Goal: Task Accomplishment & Management: Use online tool/utility

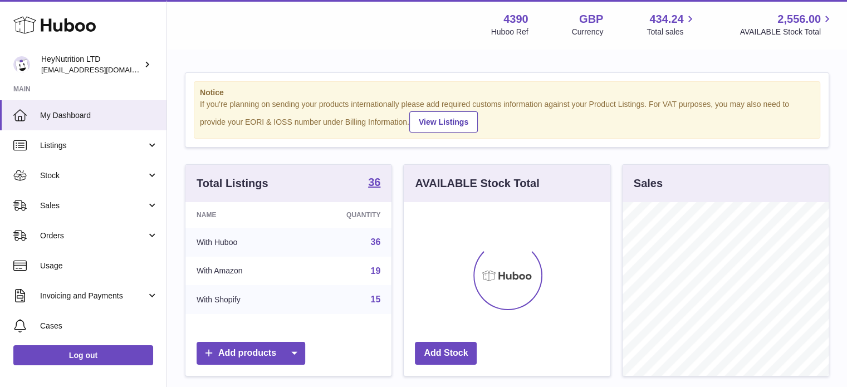
scroll to position [174, 207]
click at [102, 210] on span "Sales" at bounding box center [93, 205] width 106 height 11
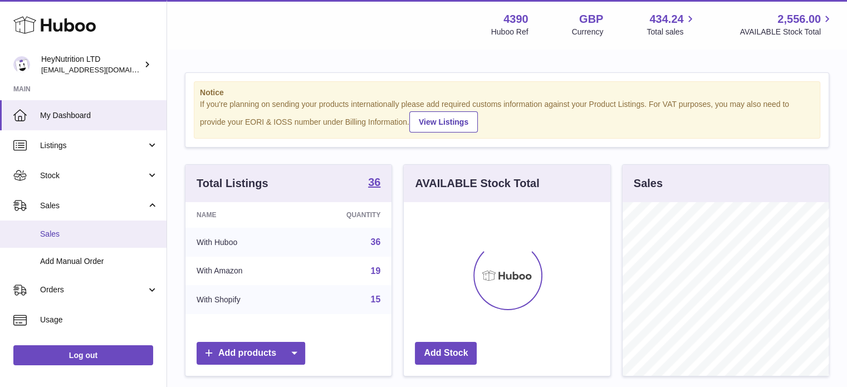
click at [102, 227] on link "Sales" at bounding box center [83, 233] width 166 height 27
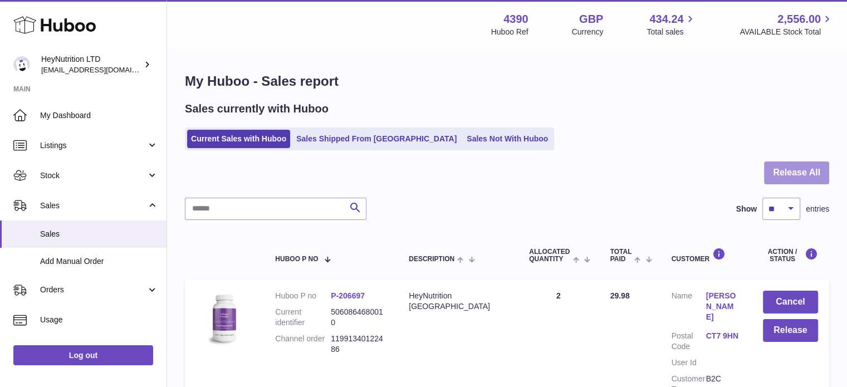
click at [788, 173] on button "Release All" at bounding box center [796, 172] width 65 height 23
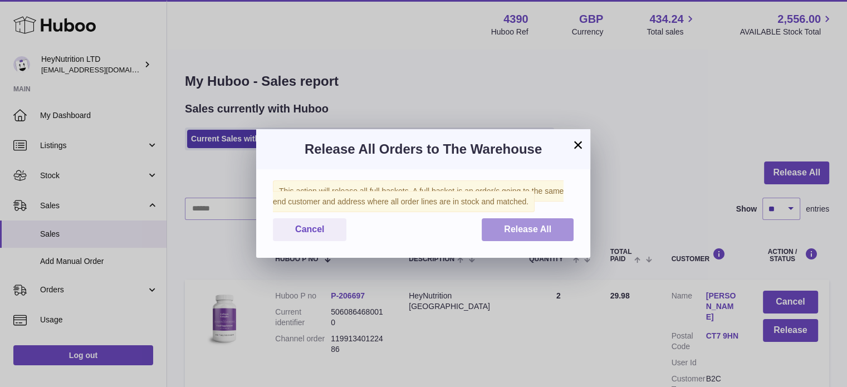
click at [560, 235] on button "Release All" at bounding box center [528, 229] width 92 height 23
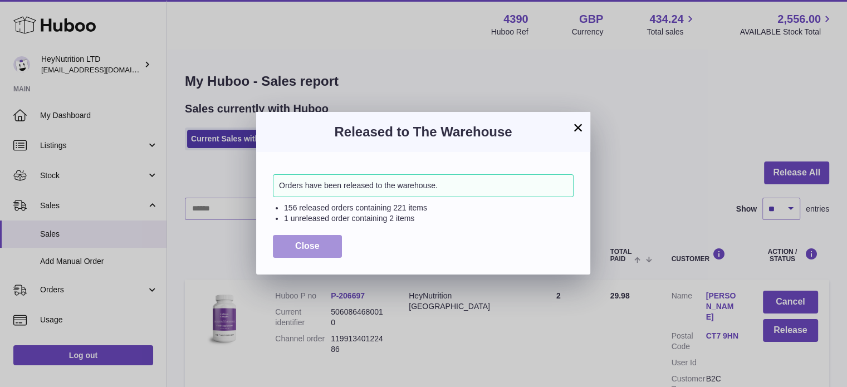
click at [326, 252] on button "Close" at bounding box center [307, 246] width 69 height 23
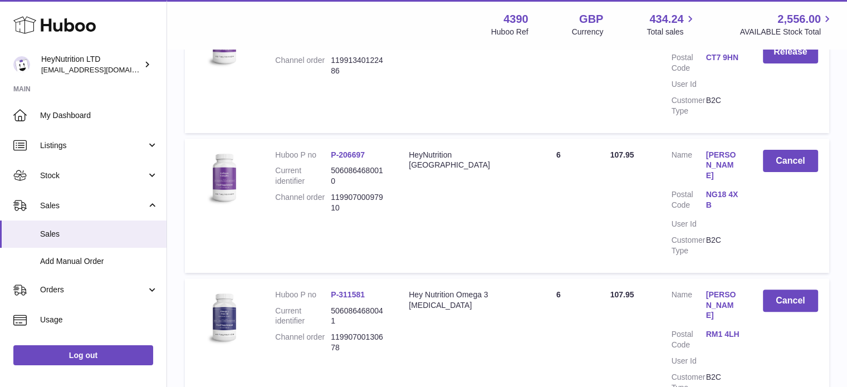
scroll to position [390, 0]
